Goal: Information Seeking & Learning: Compare options

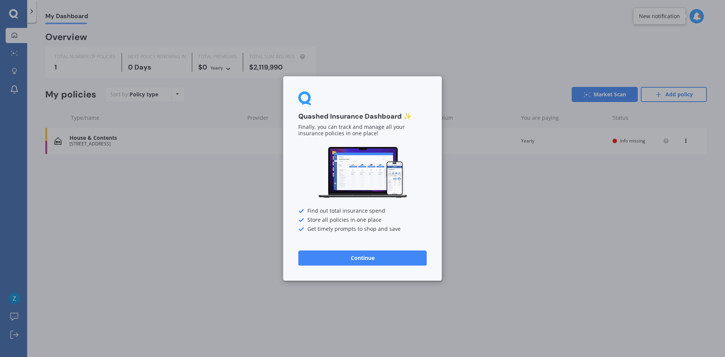
click at [371, 261] on button "Continue" at bounding box center [362, 257] width 128 height 15
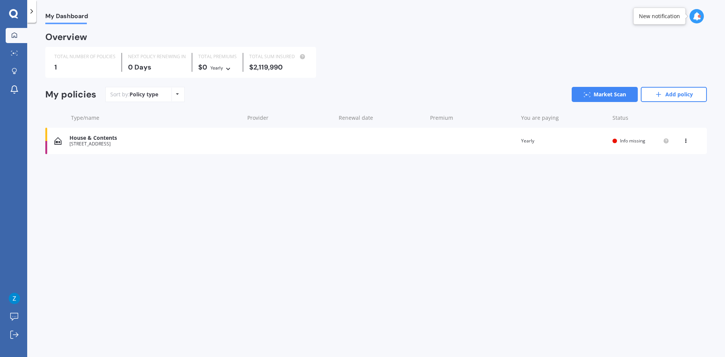
click at [15, 11] on icon at bounding box center [13, 14] width 9 height 10
click at [16, 12] on icon at bounding box center [13, 13] width 9 height 9
click at [15, 13] on icon at bounding box center [13, 14] width 9 height 10
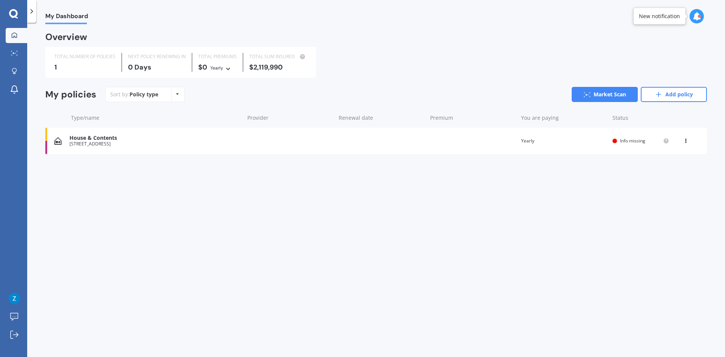
click at [15, 13] on icon at bounding box center [13, 14] width 9 height 10
click at [600, 92] on link "Market Scan" at bounding box center [604, 94] width 66 height 15
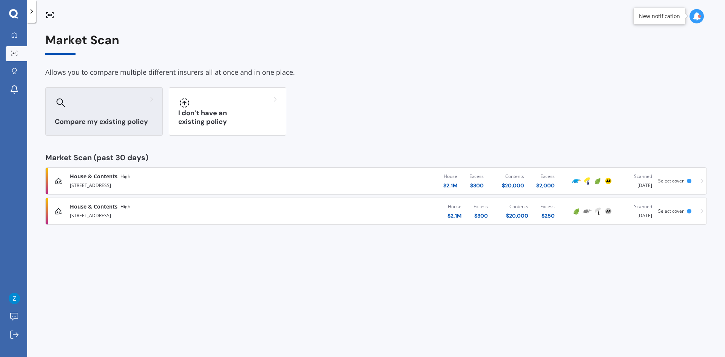
click at [99, 111] on div "Compare my existing policy" at bounding box center [103, 111] width 117 height 48
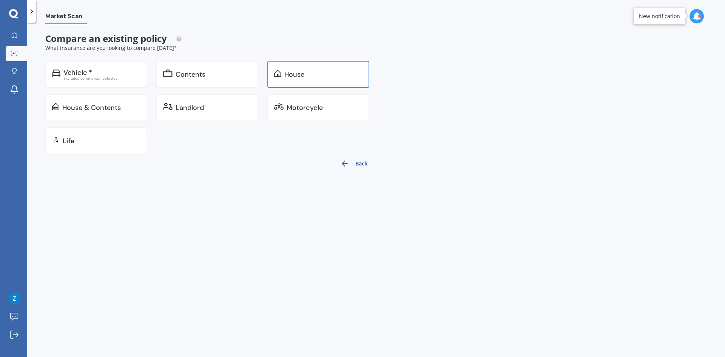
click at [283, 73] on div "House" at bounding box center [318, 74] width 102 height 27
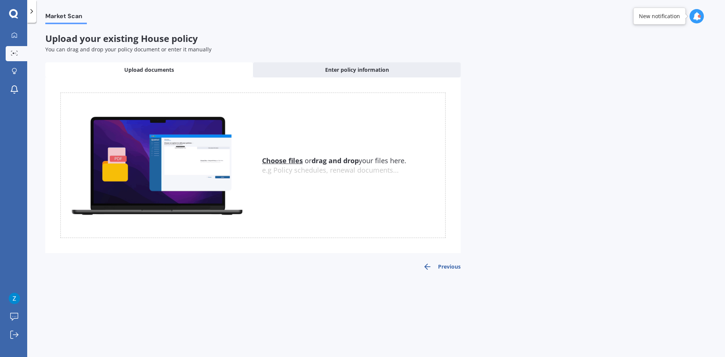
click at [15, 18] on icon at bounding box center [13, 14] width 9 height 10
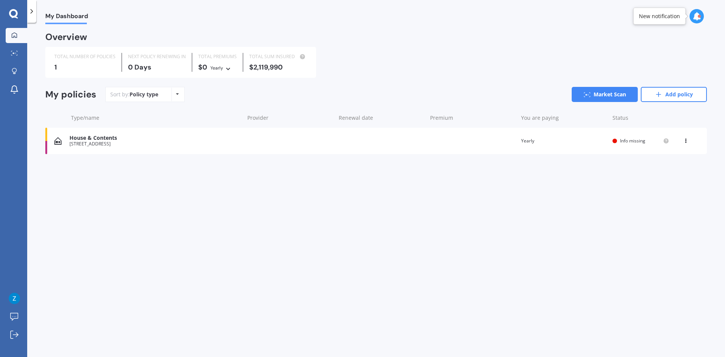
click at [93, 138] on div "House & Contents" at bounding box center [154, 138] width 171 height 6
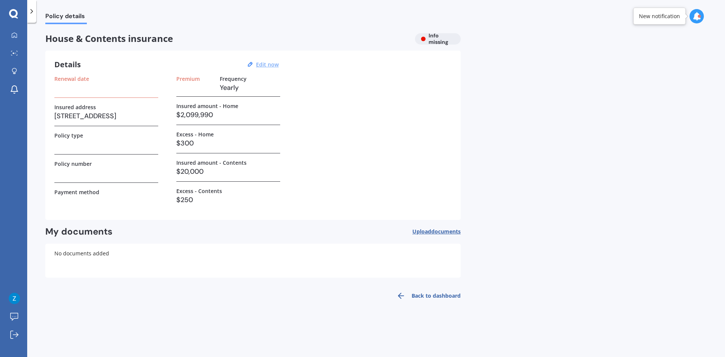
click at [268, 63] on u "Edit now" at bounding box center [267, 64] width 23 height 7
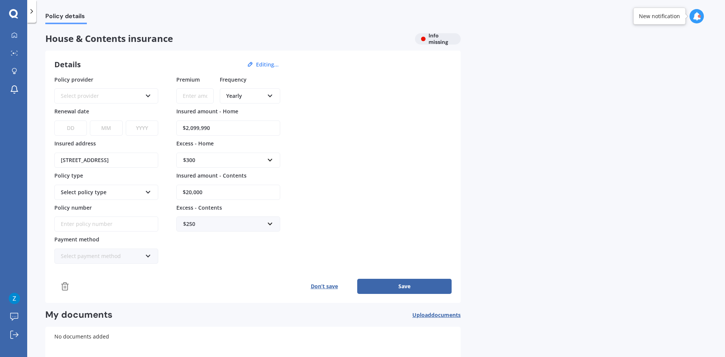
click at [202, 126] on input "$2,099,990" at bounding box center [228, 127] width 104 height 15
drag, startPoint x: 194, startPoint y: 129, endPoint x: 337, endPoint y: 146, distance: 144.4
click at [336, 146] on div "Policy provider Select provider AA AMI AMP ANZ ASB Ando BNZ Co-Operative Bank F…" at bounding box center [252, 169] width 397 height 188
type input "$2,030,000"
click at [368, 176] on div "Policy provider Select provider AA AMI AMP ANZ ASB Ando BNZ Co-Operative Bank F…" at bounding box center [252, 169] width 397 height 188
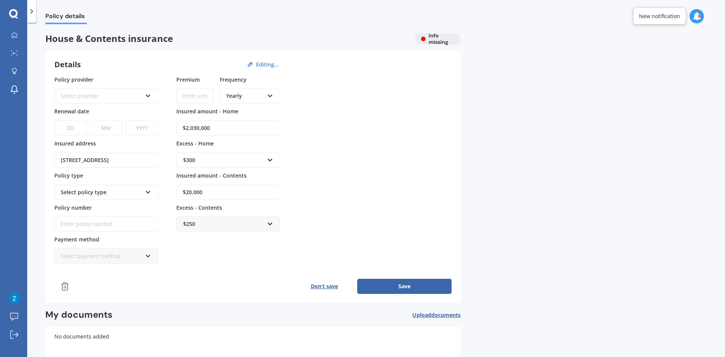
click at [197, 163] on div "$300" at bounding box center [223, 160] width 81 height 8
click at [203, 245] on div "$2,000" at bounding box center [228, 244] width 103 height 14
click at [104, 194] on div "Select policy type" at bounding box center [101, 192] width 81 height 8
click at [117, 194] on div "Select policy type" at bounding box center [101, 192] width 81 height 8
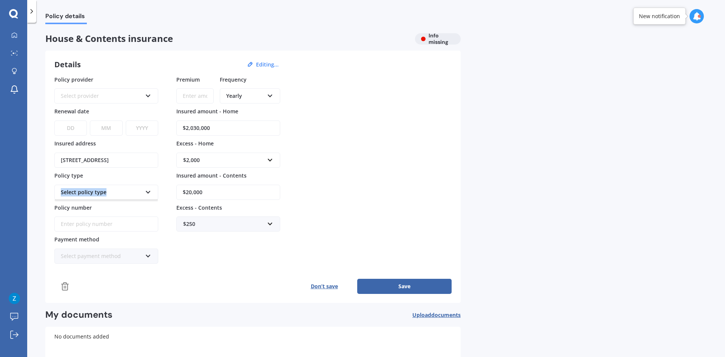
click at [117, 194] on div "Select policy type" at bounding box center [101, 192] width 81 height 8
click at [116, 194] on div "Select policy type" at bounding box center [101, 192] width 81 height 8
click at [79, 95] on div "Select provider" at bounding box center [101, 96] width 81 height 8
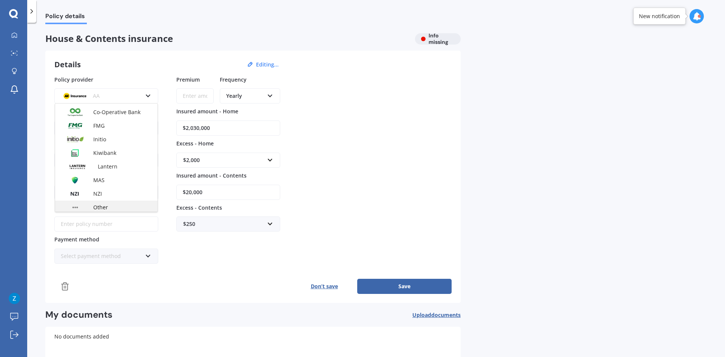
scroll to position [75, 0]
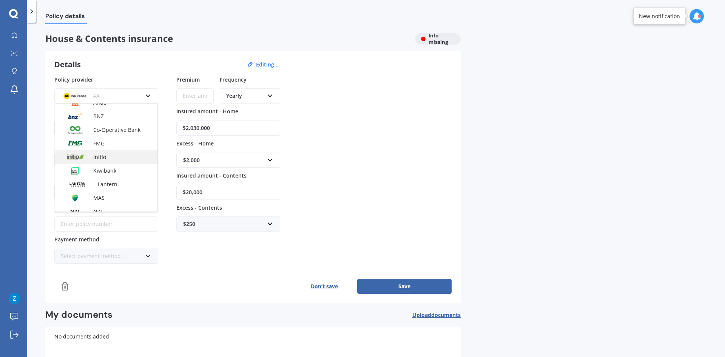
click at [103, 157] on span "Initio" at bounding box center [99, 156] width 13 height 7
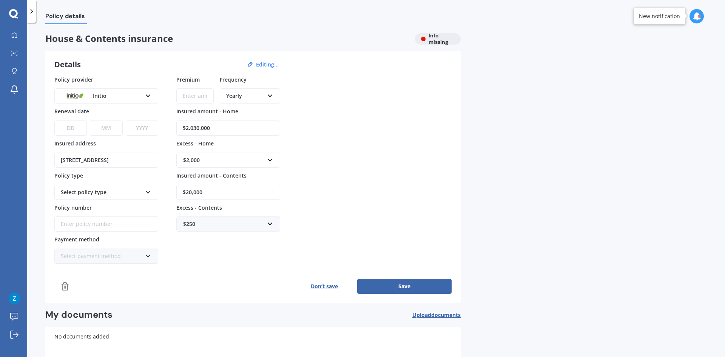
click at [68, 123] on select "DD 01 02 03 04 05 06 07 08 09 10 11 12 13 14 15 16 17 18 19 20 21 22 23 24 25 2…" at bounding box center [70, 127] width 32 height 15
click at [148, 127] on select "YYYY 2027 2026 2025 2024 2023 2022 2021 2020 2019 2018 2017 2016 2015 2014 2013…" at bounding box center [142, 127] width 32 height 15
select select "2026"
click at [126, 120] on select "YYYY 2027 2026 2025 2024 2023 2022 2021 2020 2019 2018 2017 2016 2015 2014 2013…" at bounding box center [142, 127] width 32 height 15
click at [110, 129] on select "MM 01 02 03 04 05 06 07 08 09 10 11 12" at bounding box center [106, 127] width 32 height 15
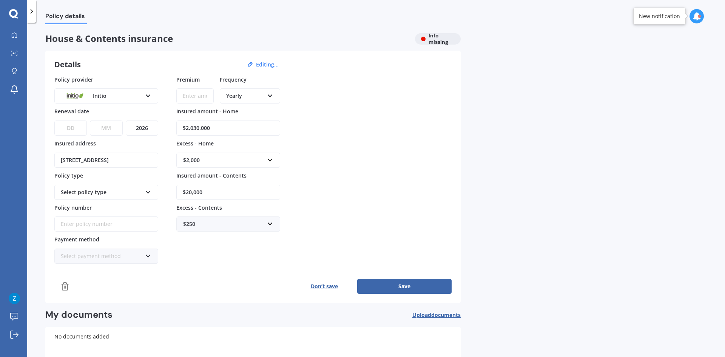
select select "05"
click at [90, 120] on select "MM 01 02 03 04 05 06 07 08 09 10 11 12" at bounding box center [106, 127] width 32 height 15
click at [70, 128] on select "DD 01 02 03 04 05 06 07 08 09 10 11 12 13 14 15 16 17 18 19 20 21 22 23 24 25 2…" at bounding box center [70, 127] width 32 height 15
select select "01"
click at [54, 120] on select "DD 01 02 03 04 05 06 07 08 09 10 11 12 13 14 15 16 17 18 19 20 21 22 23 24 25 2…" at bounding box center [70, 127] width 32 height 15
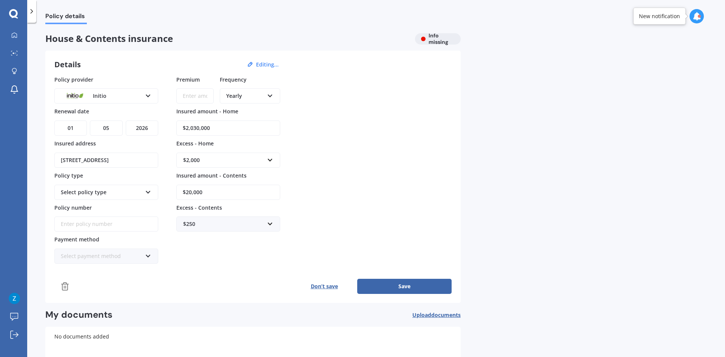
click at [90, 224] on input "Policy number" at bounding box center [106, 223] width 104 height 15
paste input "INI-11908"
type input "INI-11908"
click at [107, 258] on div "Select payment method" at bounding box center [101, 256] width 81 height 8
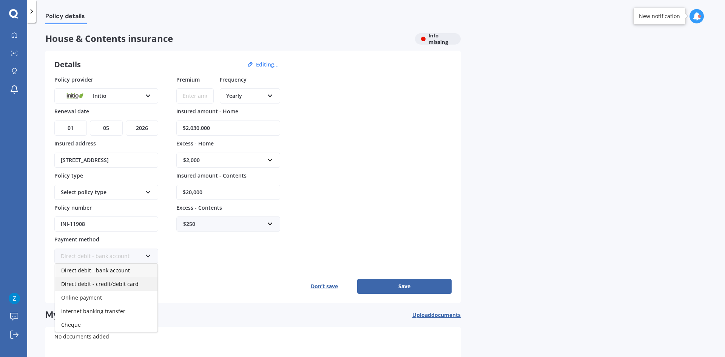
click at [108, 284] on span "Direct debit - credit/debit card" at bounding box center [99, 283] width 77 height 7
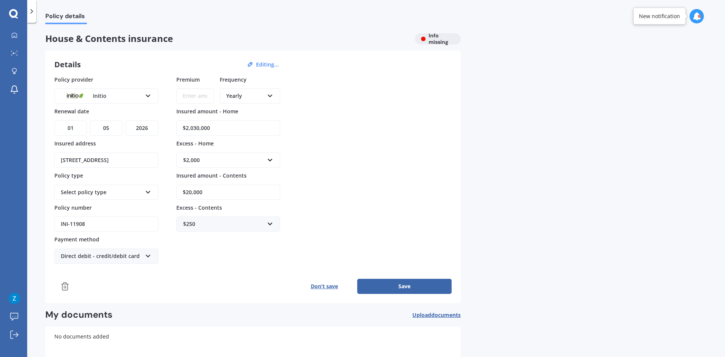
click at [403, 288] on button "Save" at bounding box center [404, 286] width 94 height 15
click at [254, 95] on div "Yearly" at bounding box center [245, 96] width 38 height 8
click at [239, 109] on span "Yearly" at bounding box center [234, 109] width 16 height 7
click at [197, 96] on input "Premium" at bounding box center [194, 95] width 37 height 15
type input "$3,075.00"
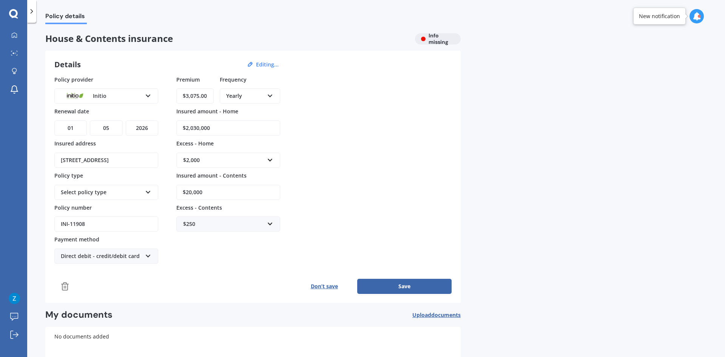
click at [407, 283] on button "Save" at bounding box center [404, 286] width 94 height 15
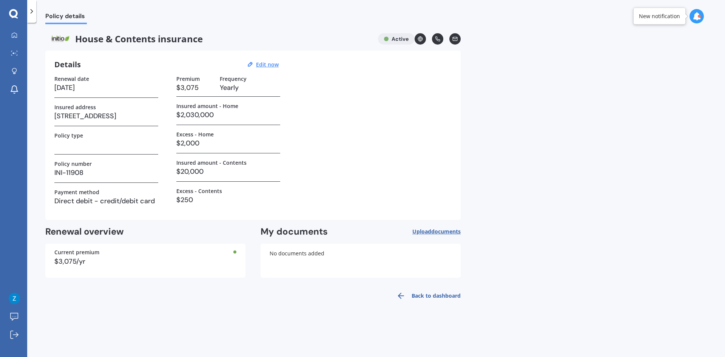
click at [83, 144] on h3 at bounding box center [106, 144] width 104 height 11
click at [85, 148] on h3 at bounding box center [106, 144] width 104 height 11
drag, startPoint x: 85, startPoint y: 148, endPoint x: 92, endPoint y: 145, distance: 7.5
click at [85, 147] on h3 at bounding box center [106, 144] width 104 height 11
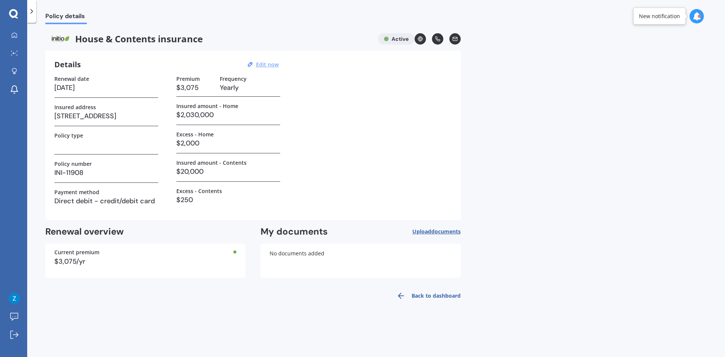
click at [271, 67] on u "Edit now" at bounding box center [267, 64] width 23 height 7
select select "01"
select select "05"
select select "2026"
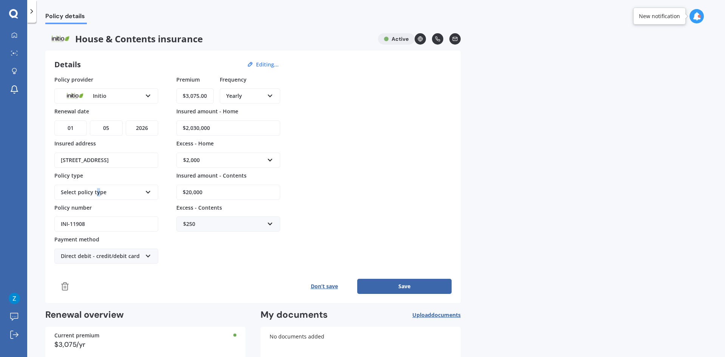
click at [97, 195] on div "Select policy type" at bounding box center [101, 192] width 81 height 8
click at [94, 204] on span "Home and Contents" at bounding box center [86, 206] width 50 height 7
click at [409, 288] on button "Save" at bounding box center [404, 286] width 94 height 15
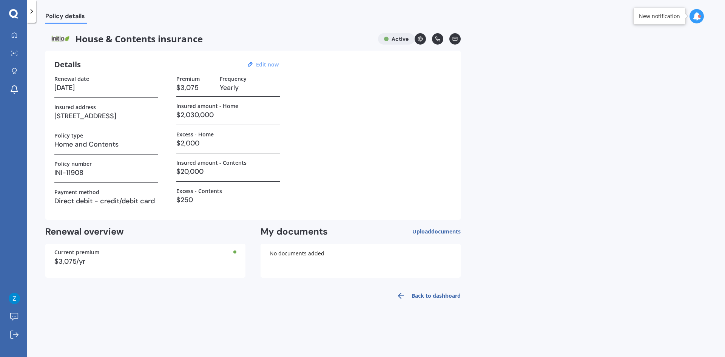
click at [262, 63] on u "Edit now" at bounding box center [267, 64] width 23 height 7
select select "01"
select select "05"
select select "2026"
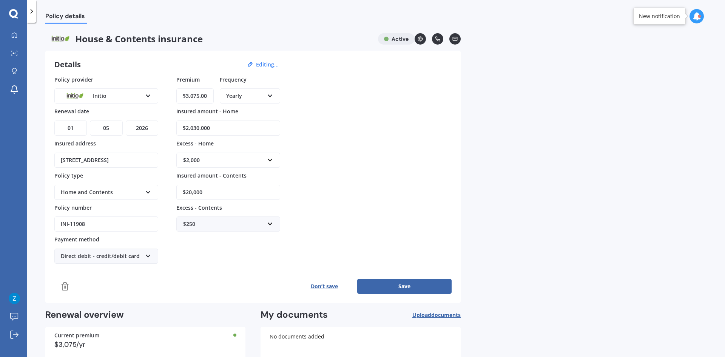
click at [92, 188] on div "Home and Contents" at bounding box center [101, 192] width 81 height 8
click at [95, 192] on div "Home and Contents" at bounding box center [101, 192] width 81 height 8
click at [233, 192] on input "$20,000" at bounding box center [228, 192] width 104 height 15
click at [208, 194] on input "$20,000" at bounding box center [228, 192] width 104 height 15
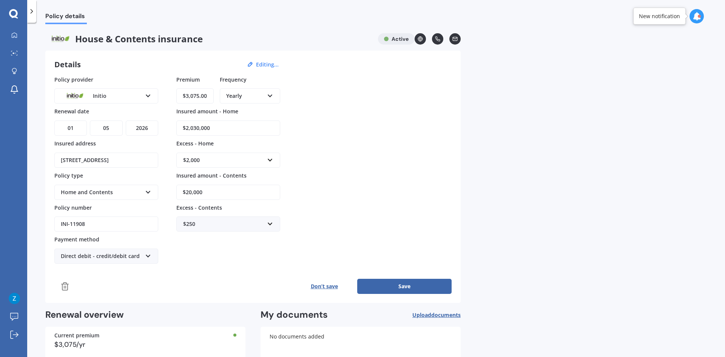
click at [208, 194] on input "$20,000" at bounding box center [228, 192] width 104 height 15
type input "$0"
click at [334, 202] on div "Policy provider Initio AA AMI AMP ANZ ASB Ando BNZ Co-Operative Bank FMG Initio…" at bounding box center [252, 169] width 397 height 188
click at [219, 231] on input "text" at bounding box center [225, 224] width 97 height 14
click at [216, 224] on input "text" at bounding box center [225, 224] width 97 height 14
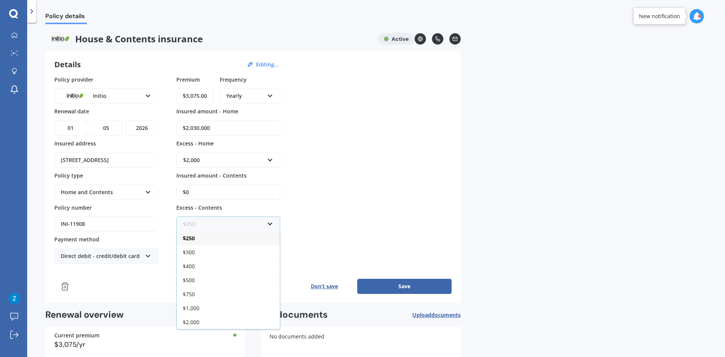
click at [219, 223] on input "text" at bounding box center [225, 224] width 97 height 14
click at [299, 220] on div "Policy provider Initio AA AMI AMP ANZ ASB Ando BNZ Co-Operative Bank FMG Initio…" at bounding box center [252, 169] width 397 height 188
click at [109, 192] on div "Home and Contents" at bounding box center [101, 192] width 81 height 8
click at [311, 175] on div "Policy provider Initio AA AMI AMP ANZ ASB Ando BNZ Co-Operative Bank FMG Initio…" at bounding box center [252, 169] width 397 height 188
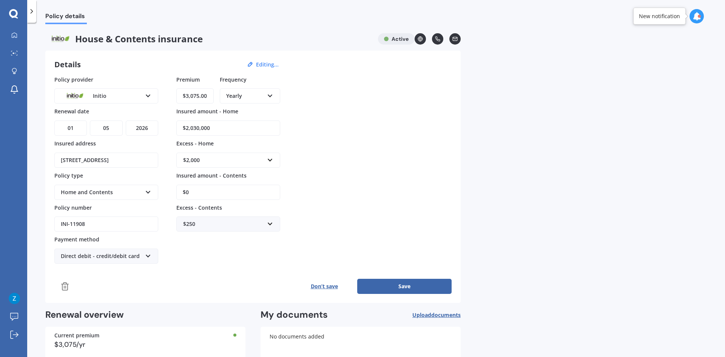
click at [413, 287] on button "Save" at bounding box center [404, 286] width 94 height 15
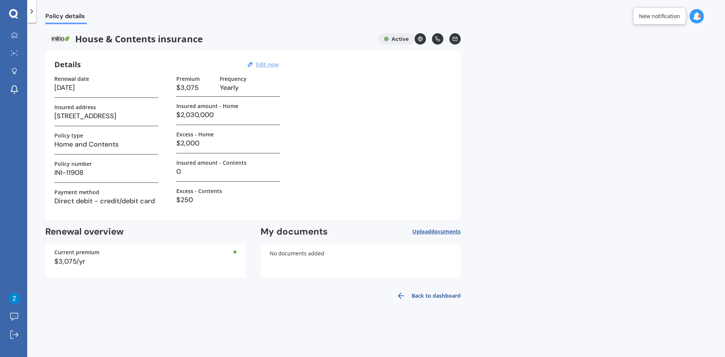
click at [266, 65] on u "Edit now" at bounding box center [267, 64] width 23 height 7
select select "01"
select select "05"
select select "2026"
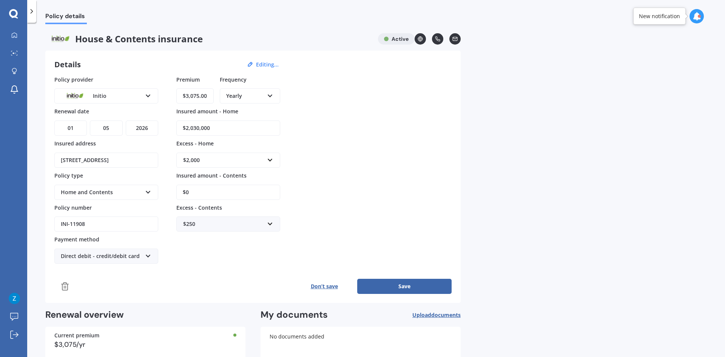
click at [211, 193] on input "$0" at bounding box center [228, 192] width 104 height 15
click at [272, 190] on input "$0" at bounding box center [228, 192] width 104 height 15
click at [273, 190] on input "$0" at bounding box center [228, 192] width 104 height 15
click at [270, 190] on input "$0" at bounding box center [228, 192] width 104 height 15
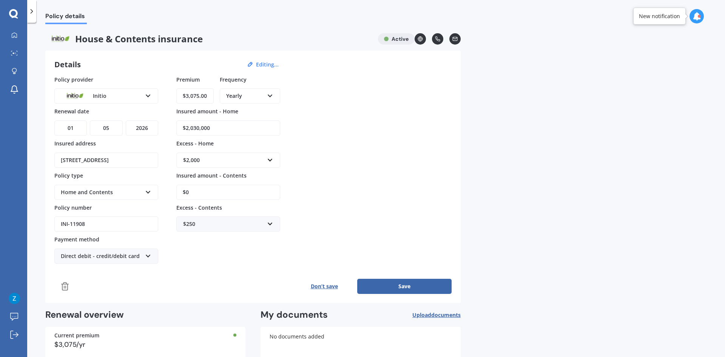
click at [270, 190] on input "$0" at bounding box center [228, 192] width 104 height 15
click at [263, 222] on div "$250" at bounding box center [223, 224] width 81 height 8
click at [253, 223] on input "text" at bounding box center [225, 224] width 97 height 14
click at [238, 226] on input "text" at bounding box center [225, 224] width 97 height 14
click at [217, 216] on div "$250 $250 $300 $400 $500 $750 $1,000 $2,000" at bounding box center [228, 223] width 104 height 15
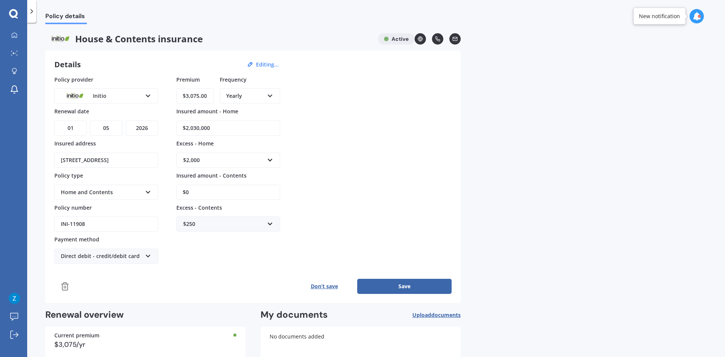
click at [345, 211] on div "Policy provider Initio AA AMI AMP ANZ ASB Ando BNZ Co-Operative Bank FMG Initio…" at bounding box center [252, 169] width 397 height 188
click at [397, 283] on button "Save" at bounding box center [404, 286] width 94 height 15
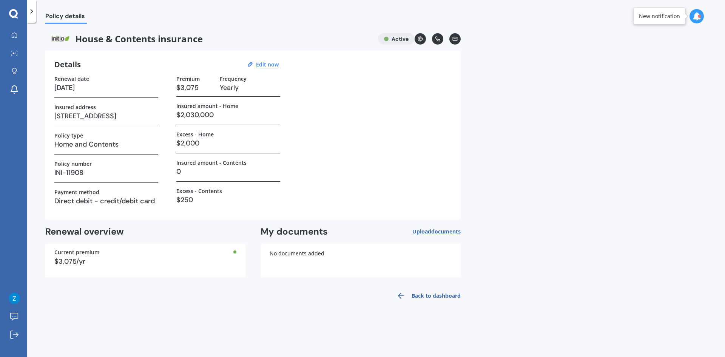
click at [435, 40] on link at bounding box center [437, 38] width 11 height 11
click at [422, 38] on circle at bounding box center [420, 39] width 5 height 5
click at [16, 13] on icon at bounding box center [13, 14] width 9 height 10
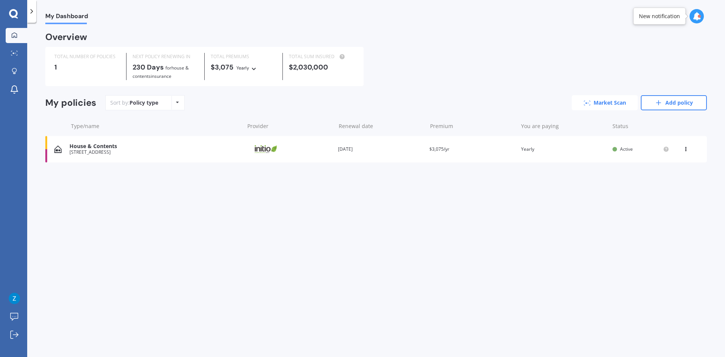
click at [602, 103] on link "Market Scan" at bounding box center [604, 102] width 66 height 15
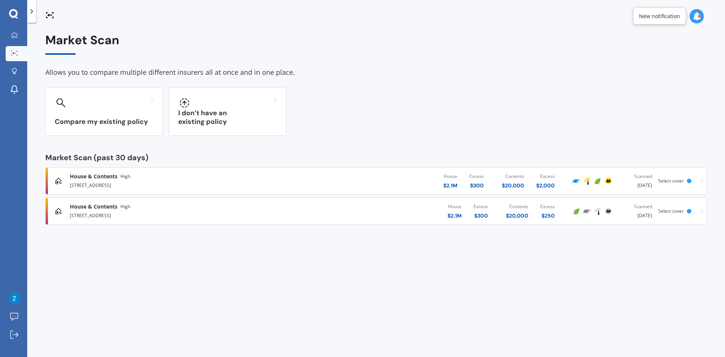
click at [103, 177] on span "House & Contents" at bounding box center [94, 176] width 48 height 8
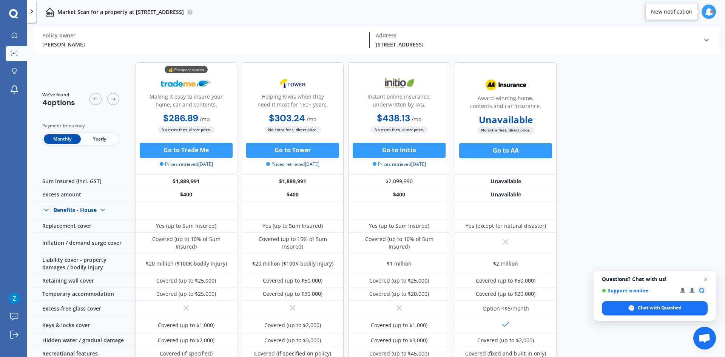
click at [105, 142] on span "Yearly" at bounding box center [99, 139] width 37 height 10
click at [92, 100] on icon at bounding box center [95, 99] width 6 height 6
click at [92, 99] on div at bounding box center [95, 99] width 12 height 12
click at [91, 98] on div at bounding box center [95, 99] width 12 height 12
click at [92, 98] on div at bounding box center [95, 99] width 12 height 12
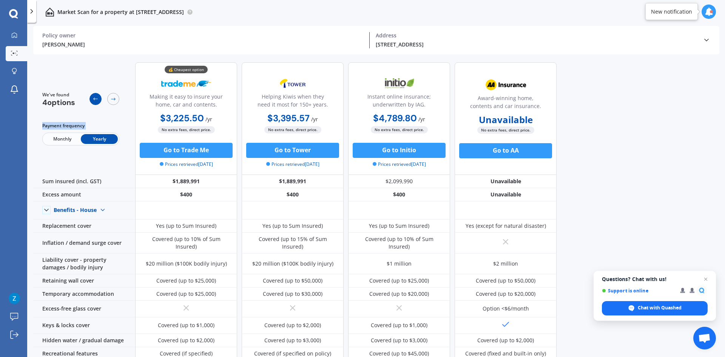
click at [92, 98] on div at bounding box center [95, 99] width 12 height 12
click at [63, 75] on div "We've found 4 options Payment frequency Monthly Yearly" at bounding box center [84, 118] width 102 height 112
click at [11, 14] on icon at bounding box center [13, 14] width 9 height 10
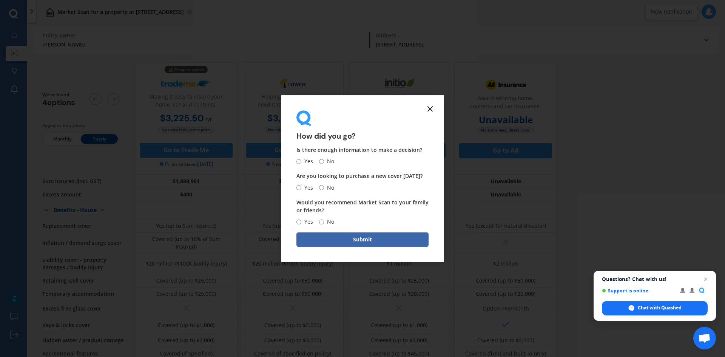
click at [433, 110] on icon at bounding box center [429, 108] width 9 height 9
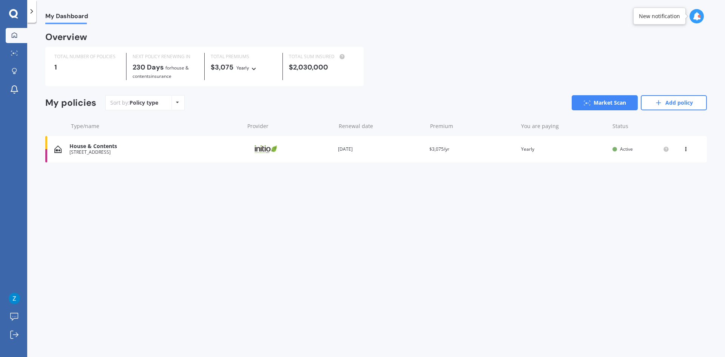
click at [179, 106] on div "Policy type Alphabetical Date added Renewing next" at bounding box center [177, 103] width 12 height 14
click at [177, 105] on div "Policy type Alphabetical Date added Renewing next" at bounding box center [177, 103] width 12 height 14
click at [242, 119] on div "Type/name Provider Renewal date Premium You are paying Status" at bounding box center [375, 126] width 661 height 20
click at [241, 120] on div "Type/name Provider Renewal date Premium You are paying Status" at bounding box center [375, 126] width 661 height 20
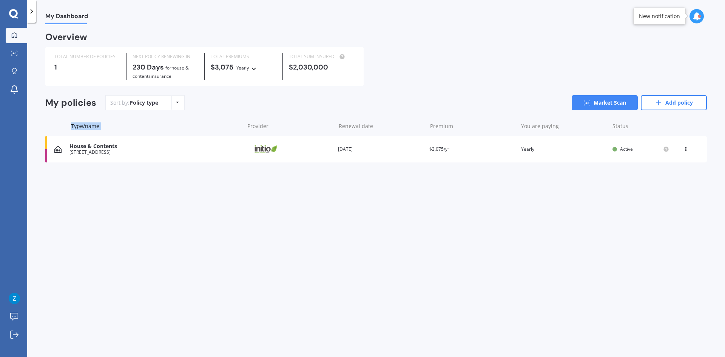
click at [240, 120] on div "Type/name Provider Renewal date Premium You are paying Status" at bounding box center [375, 126] width 661 height 20
click at [585, 105] on link "Market Scan" at bounding box center [604, 102] width 66 height 15
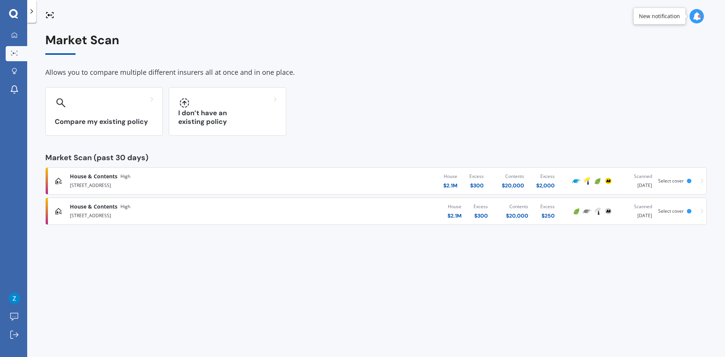
click at [702, 214] on div "House & Contents High [STREET_ADDRESS][GEOGRAPHIC_DATA] $ 2.1M Excess $ 300 Con…" at bounding box center [376, 211] width 654 height 23
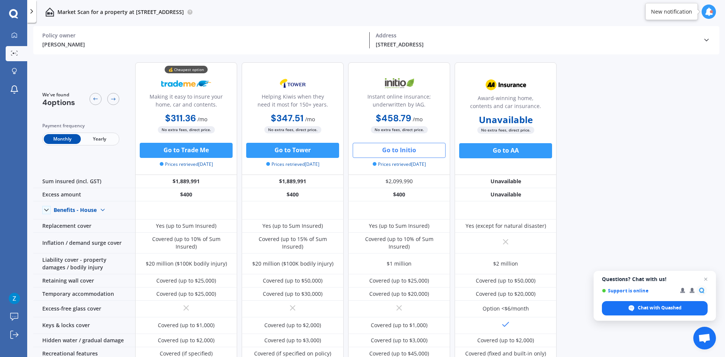
click at [705, 38] on icon at bounding box center [706, 40] width 8 height 8
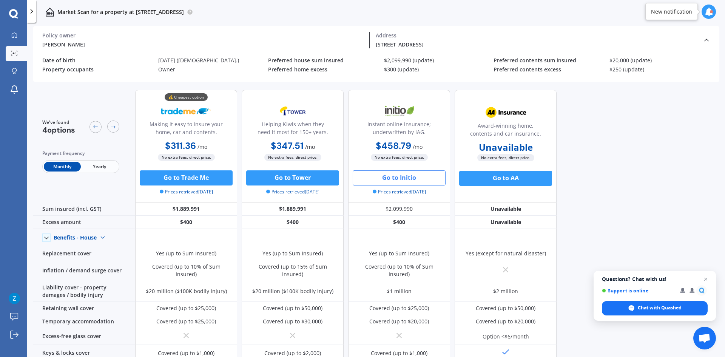
click at [705, 38] on icon at bounding box center [706, 40] width 8 height 8
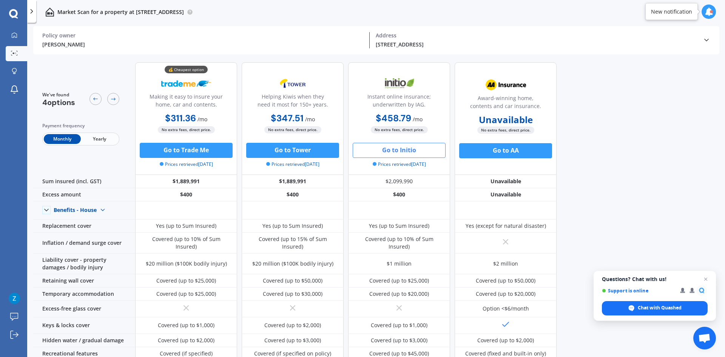
click at [705, 38] on icon at bounding box center [706, 40] width 8 height 8
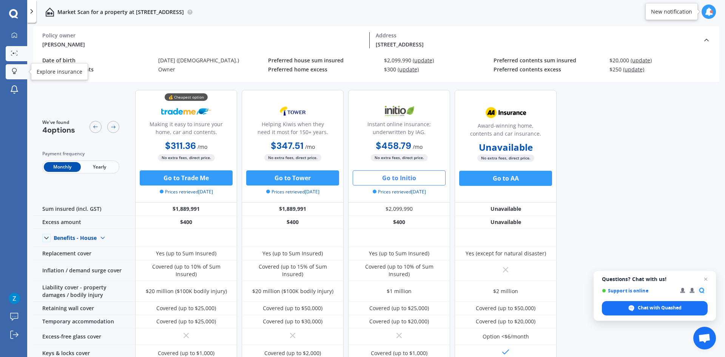
click at [17, 76] on link "Explore insurance" at bounding box center [17, 71] width 22 height 15
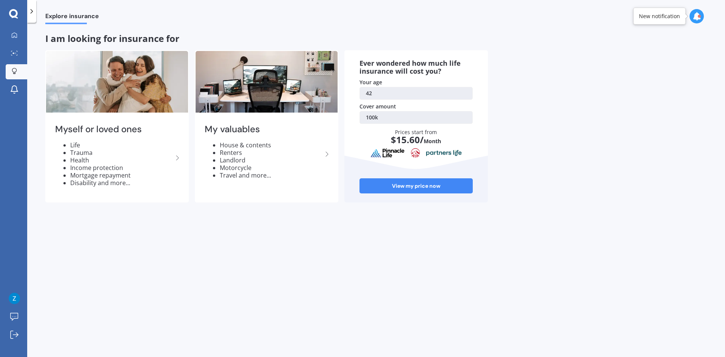
click at [10, 18] on icon at bounding box center [13, 14] width 9 height 10
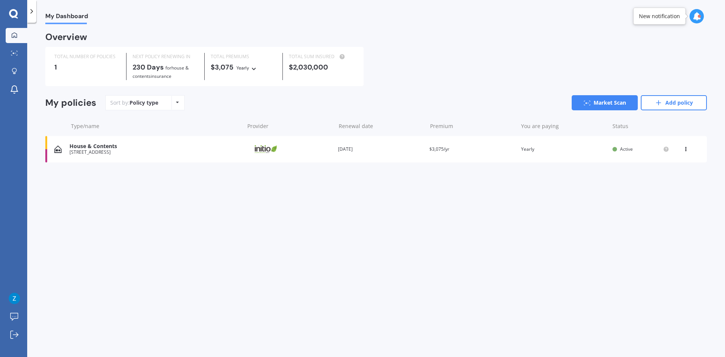
click at [12, 15] on icon at bounding box center [13, 14] width 9 height 10
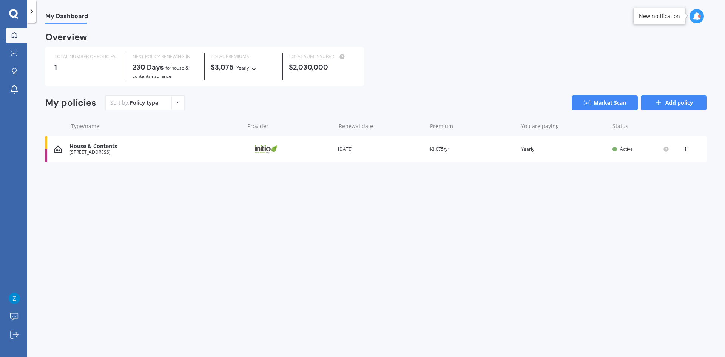
click at [664, 104] on link "Add policy" at bounding box center [674, 102] width 66 height 15
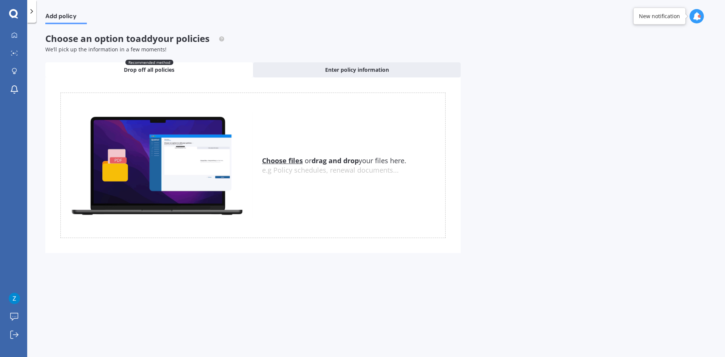
click at [15, 15] on icon at bounding box center [13, 14] width 9 height 10
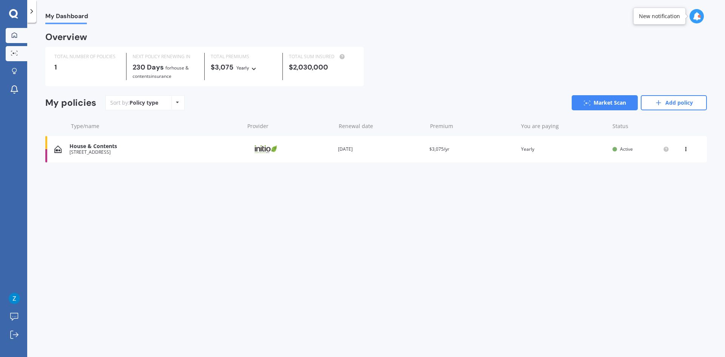
click at [15, 51] on icon at bounding box center [14, 53] width 7 height 5
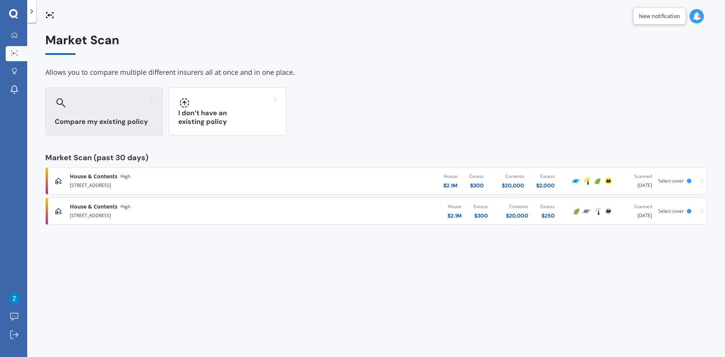
click at [148, 119] on h3 "Compare my existing policy" at bounding box center [104, 121] width 99 height 9
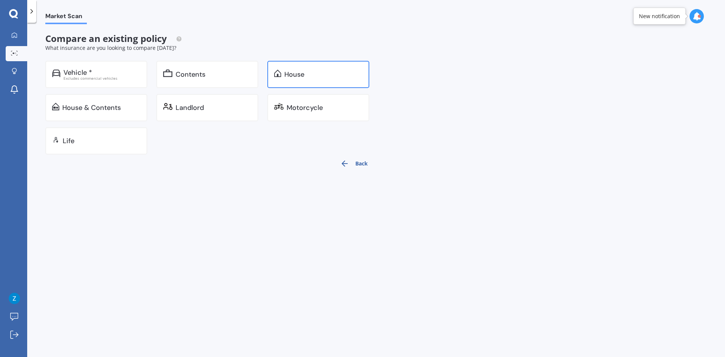
click at [315, 82] on div "House" at bounding box center [318, 74] width 102 height 27
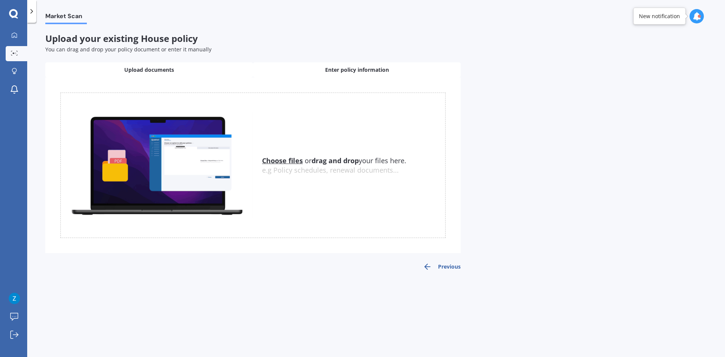
click at [322, 75] on div "Enter policy information" at bounding box center [357, 69] width 208 height 15
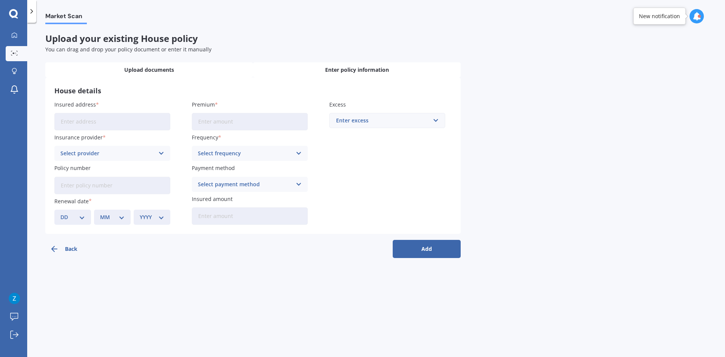
click at [181, 65] on div "Upload documents" at bounding box center [149, 69] width 208 height 15
